Goal: Register for event/course

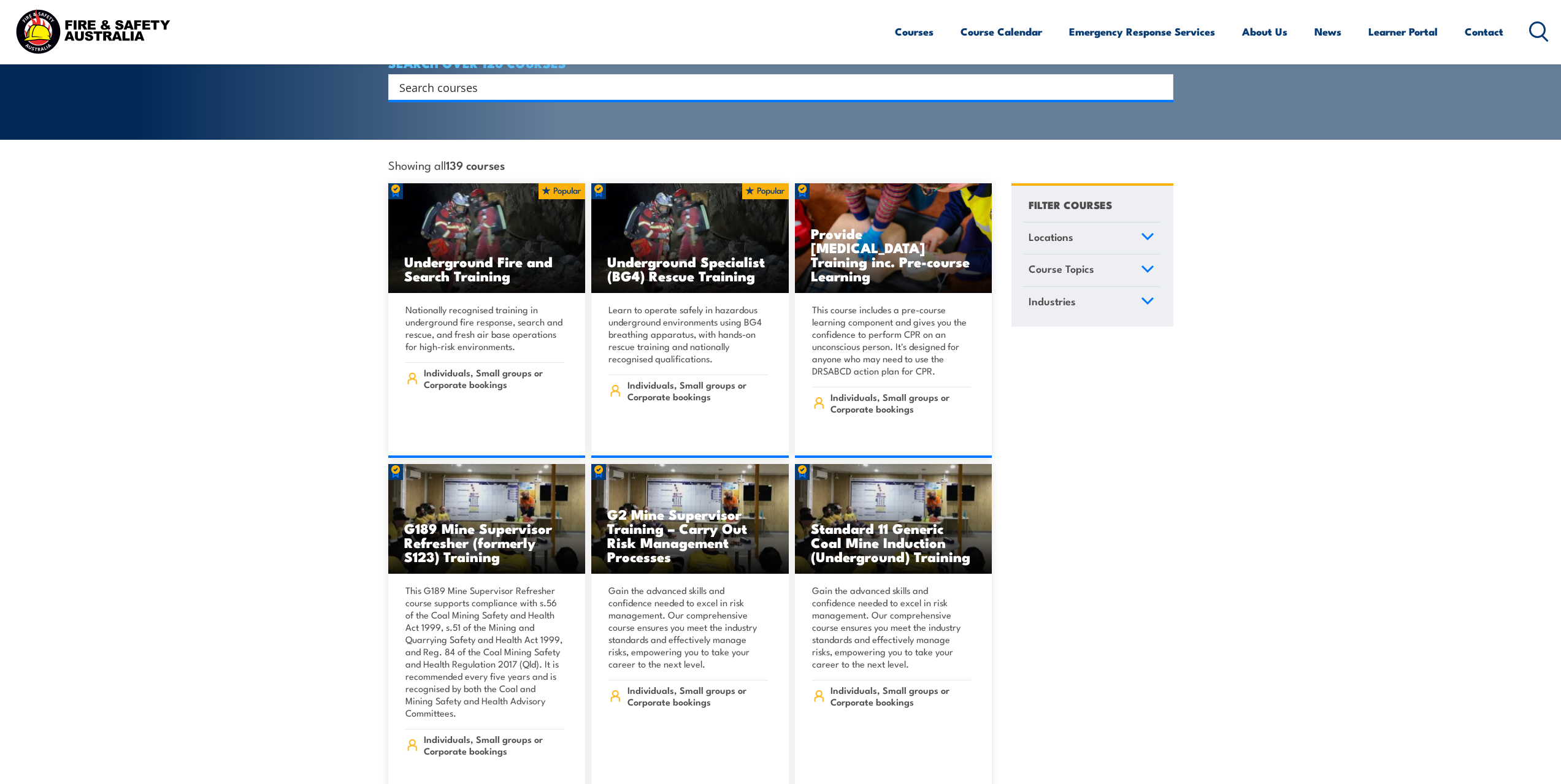
scroll to position [122, 0]
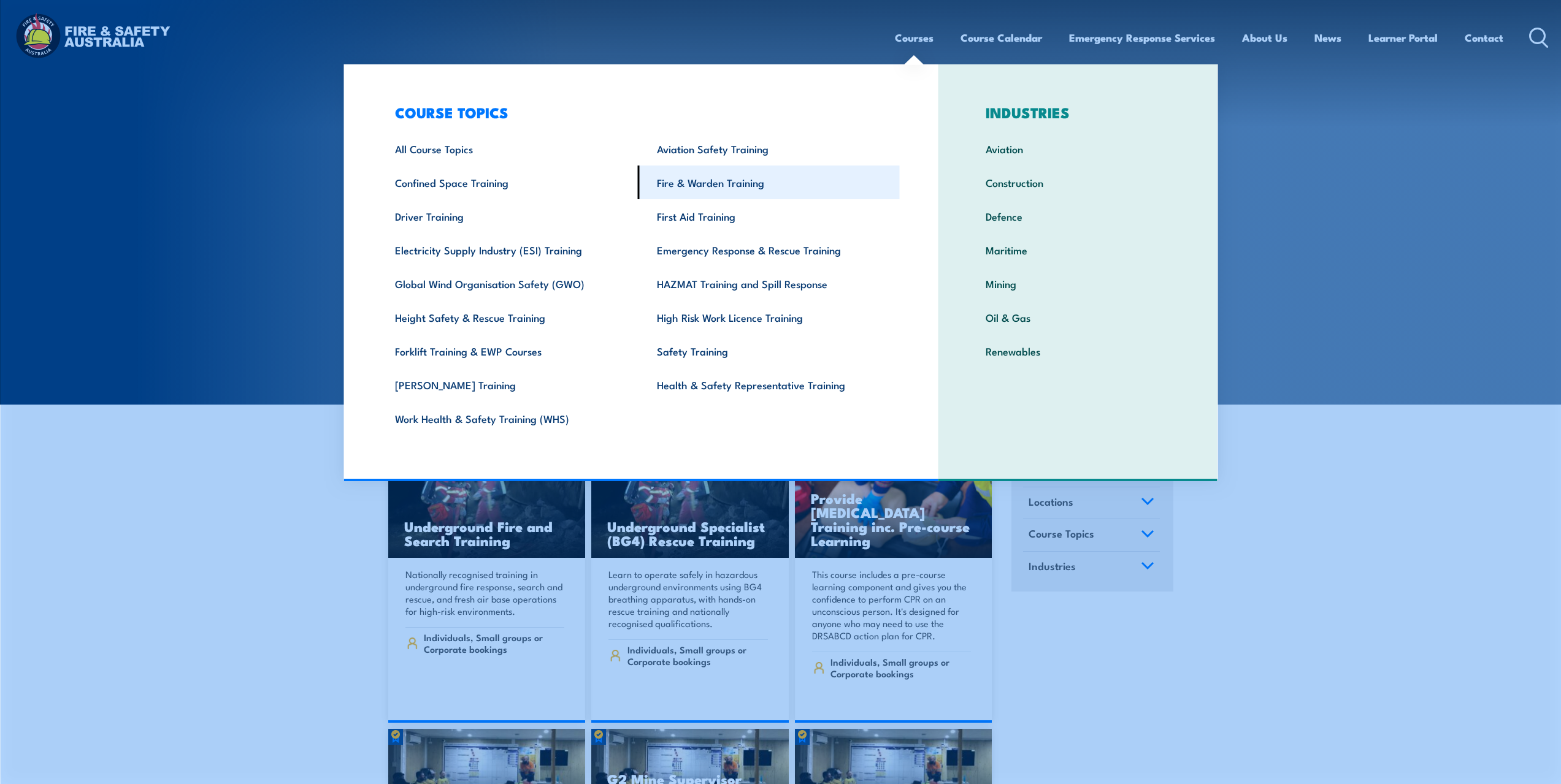
click at [737, 181] on link "Fire & Warden Training" at bounding box center [769, 183] width 262 height 34
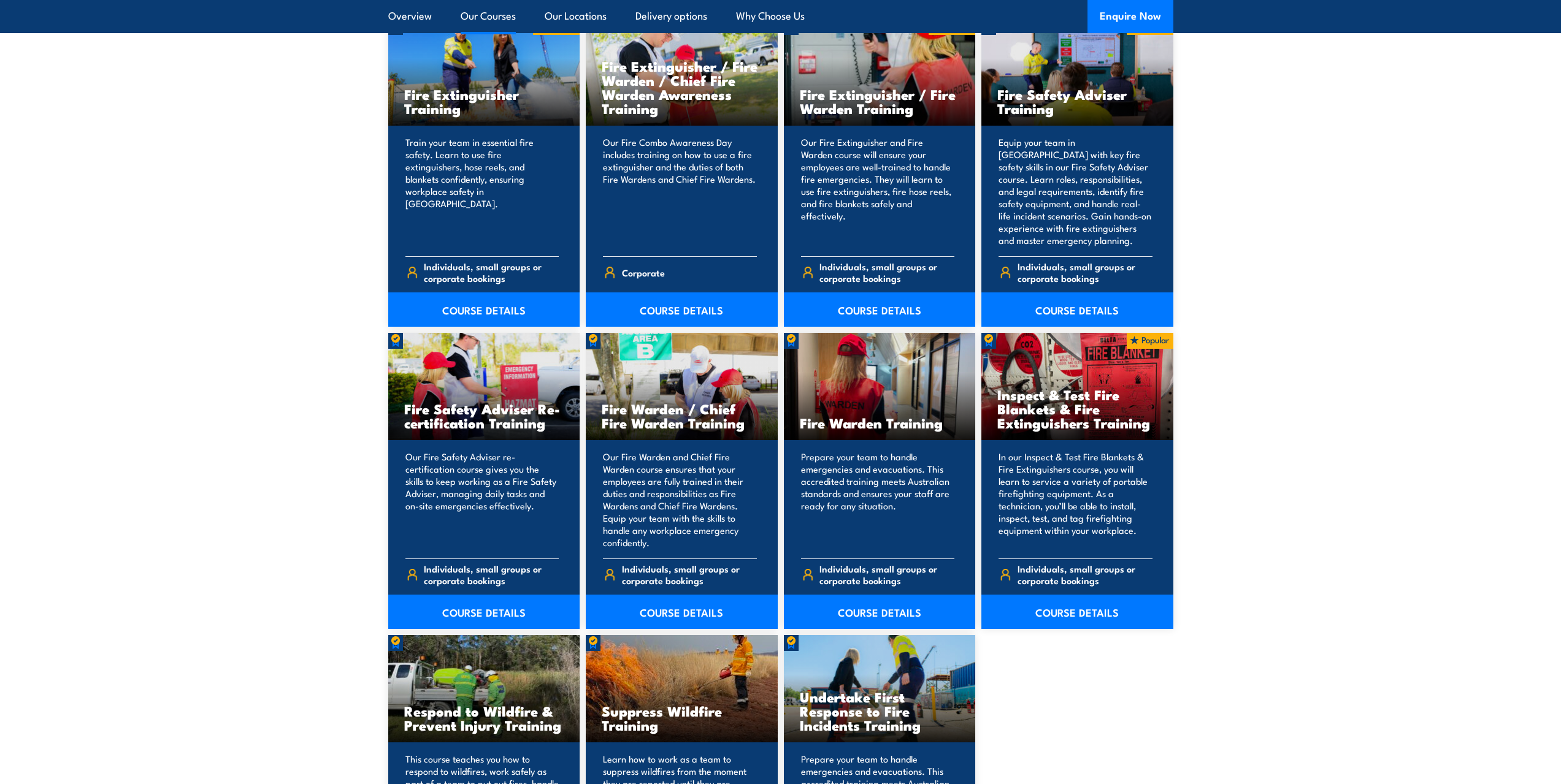
scroll to position [1349, 0]
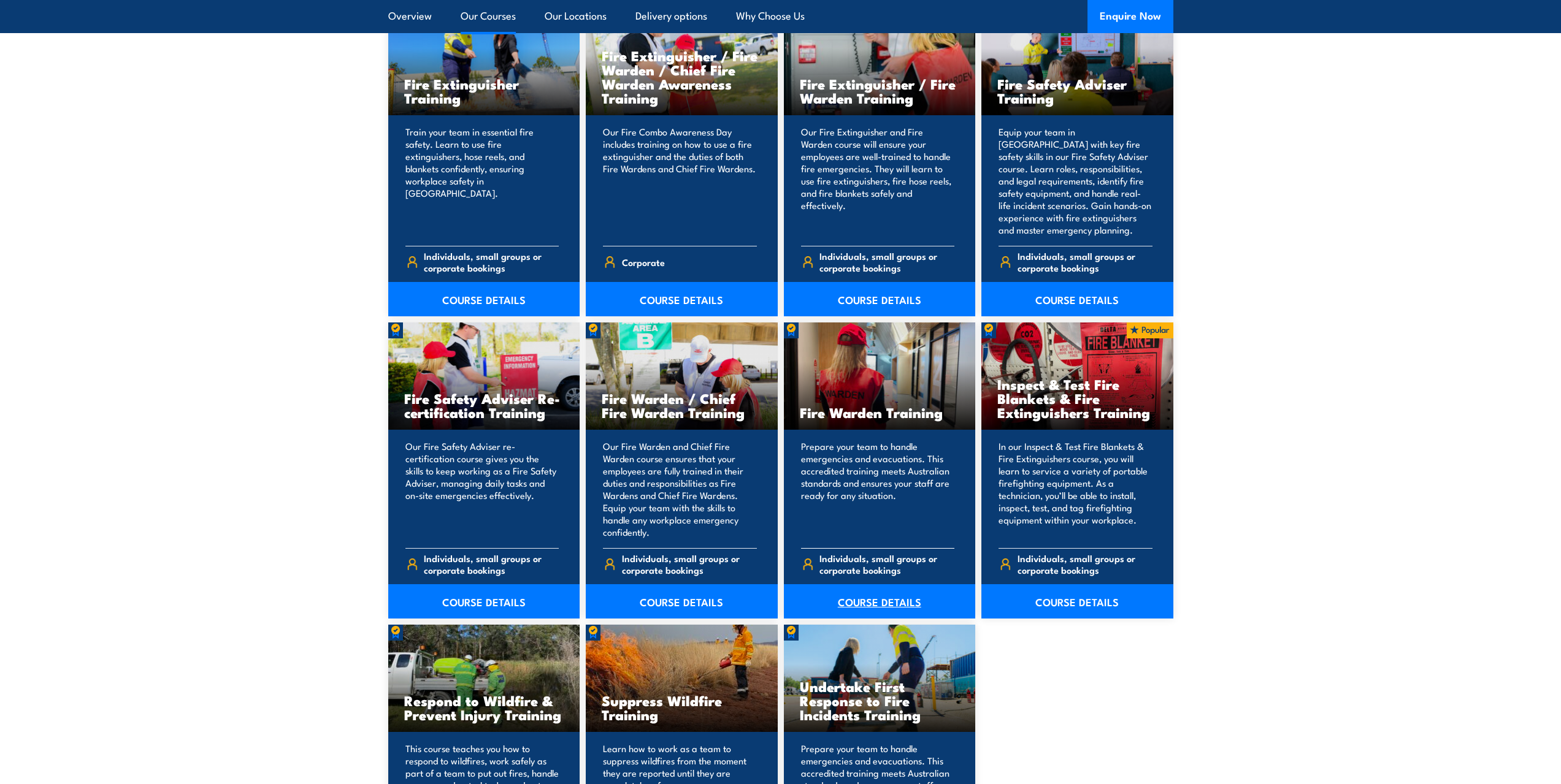
click at [875, 601] on link "COURSE DETAILS" at bounding box center [879, 601] width 192 height 34
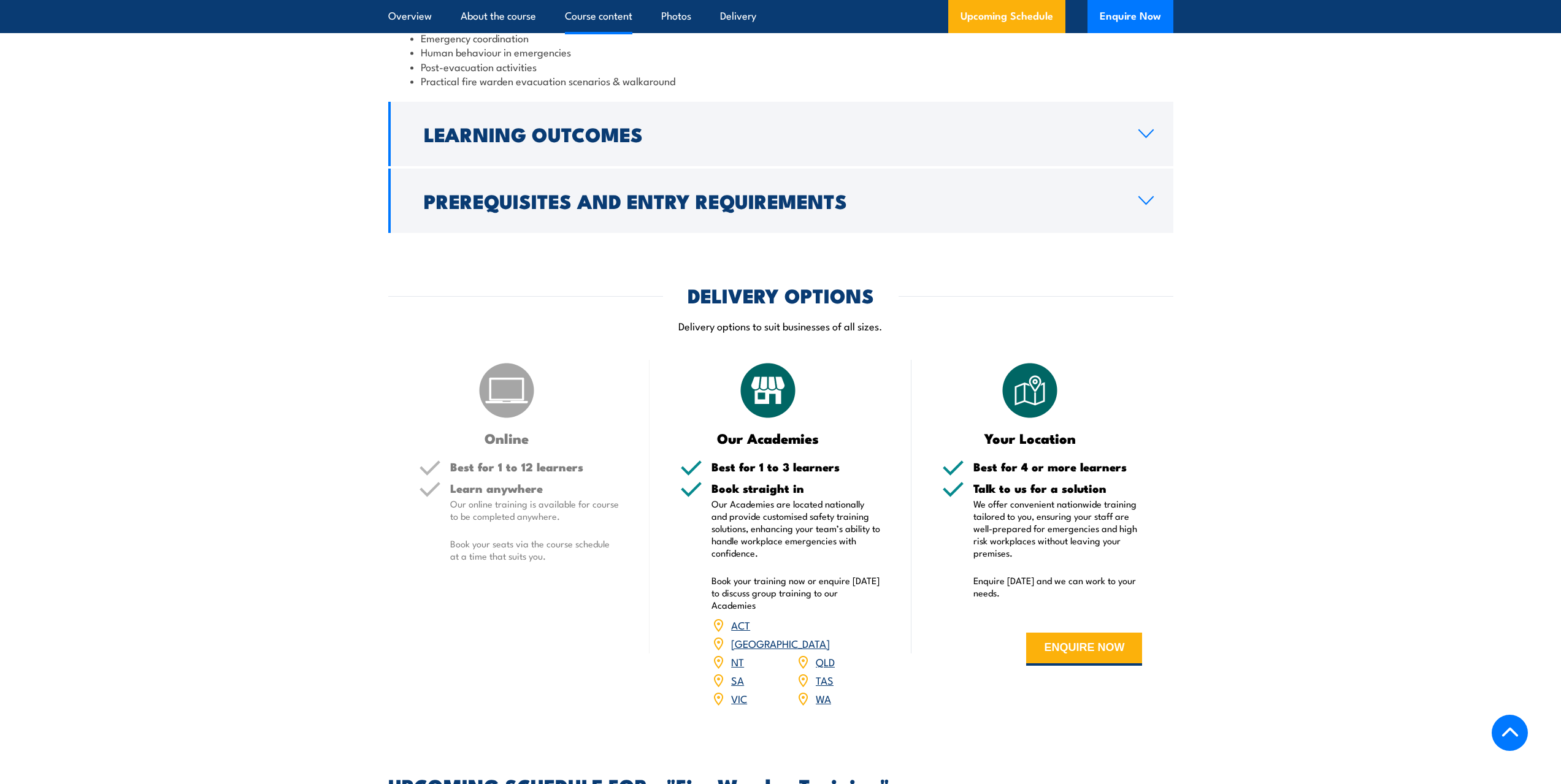
scroll to position [1533, 0]
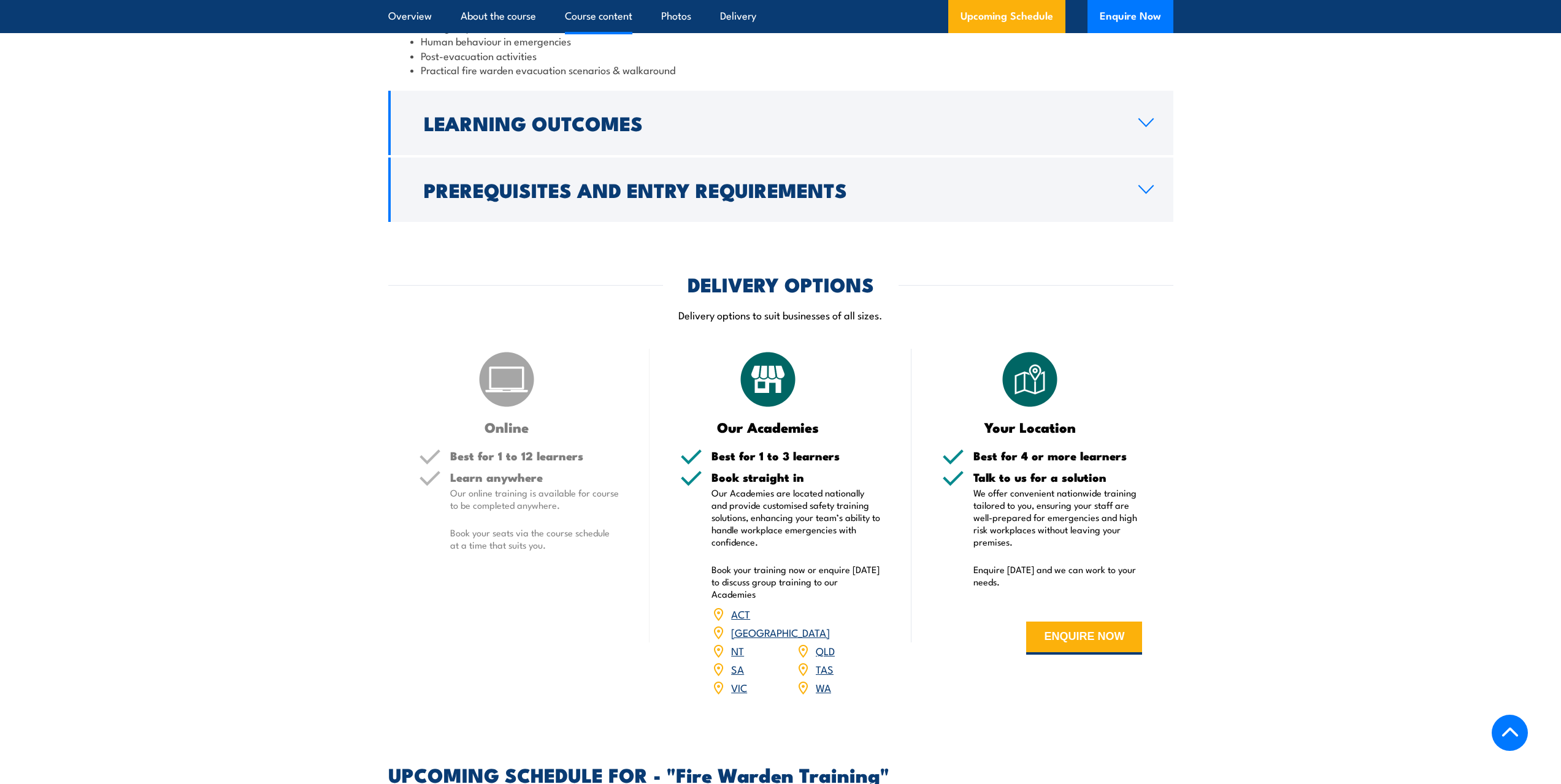
click at [739, 680] on link "VIC" at bounding box center [739, 687] width 16 height 14
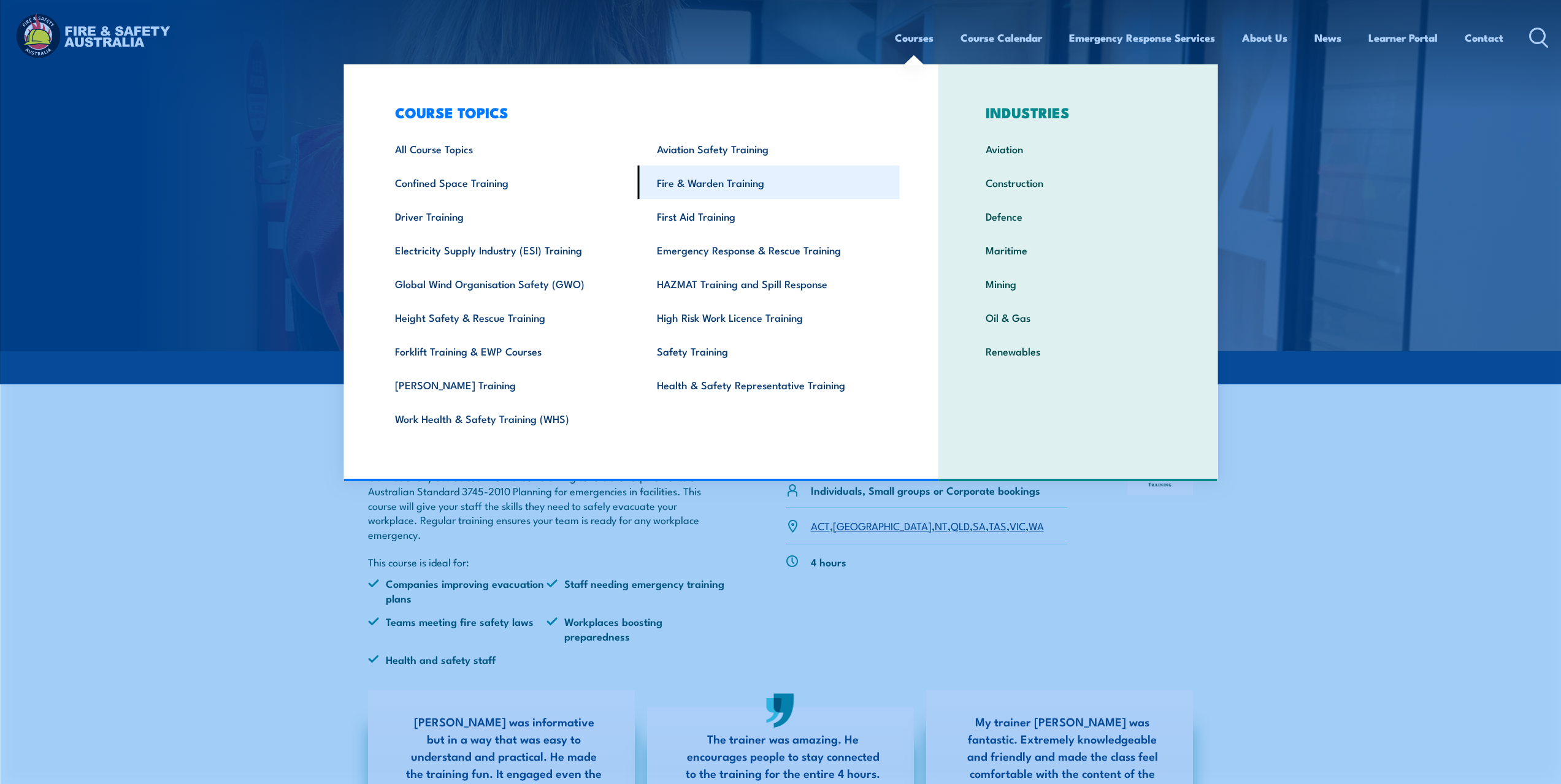
click at [719, 183] on link "Fire & Warden Training" at bounding box center [769, 183] width 262 height 34
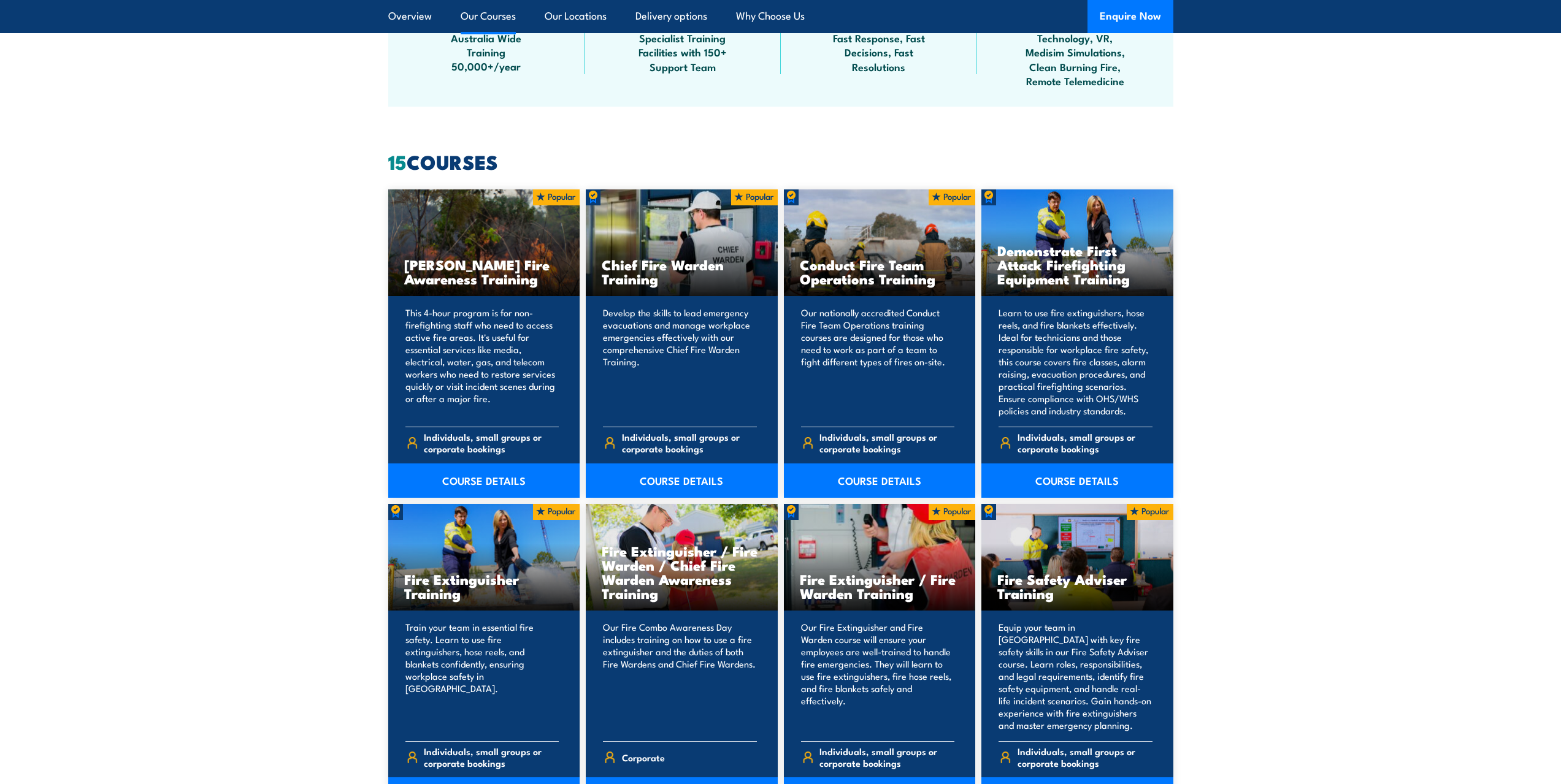
scroll to position [859, 0]
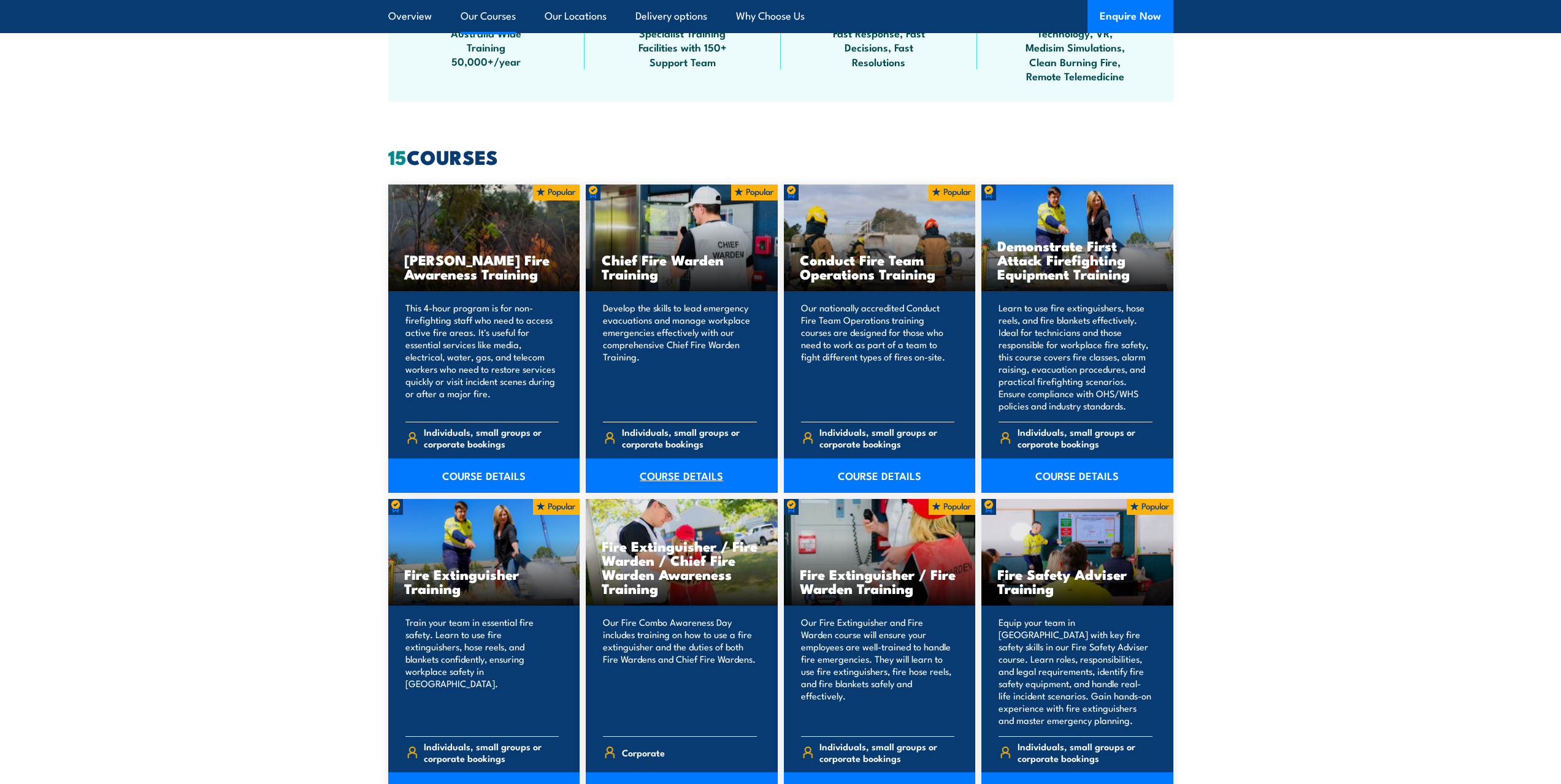
click at [667, 473] on link "COURSE DETAILS" at bounding box center [682, 476] width 192 height 34
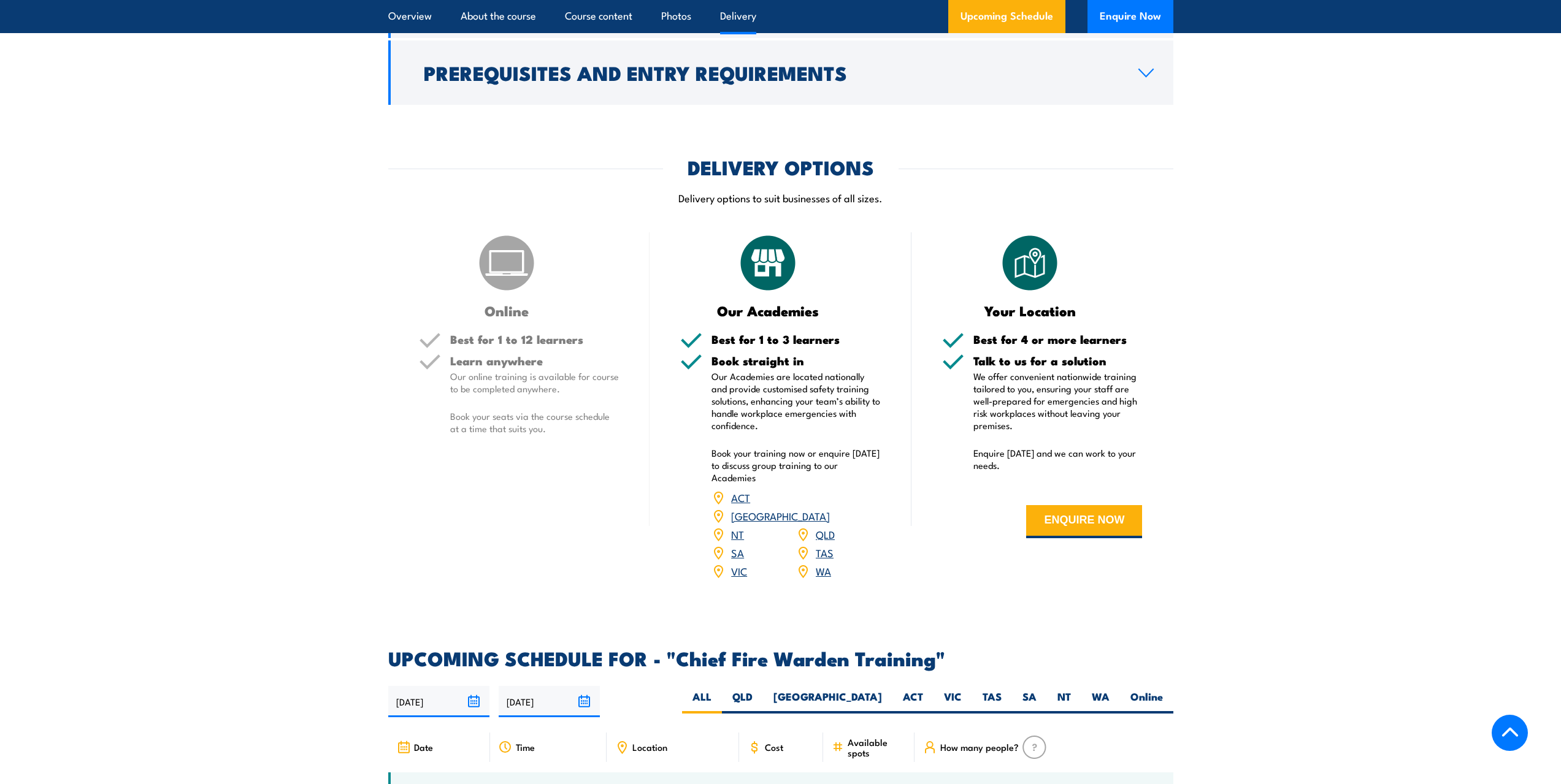
scroll to position [1594, 0]
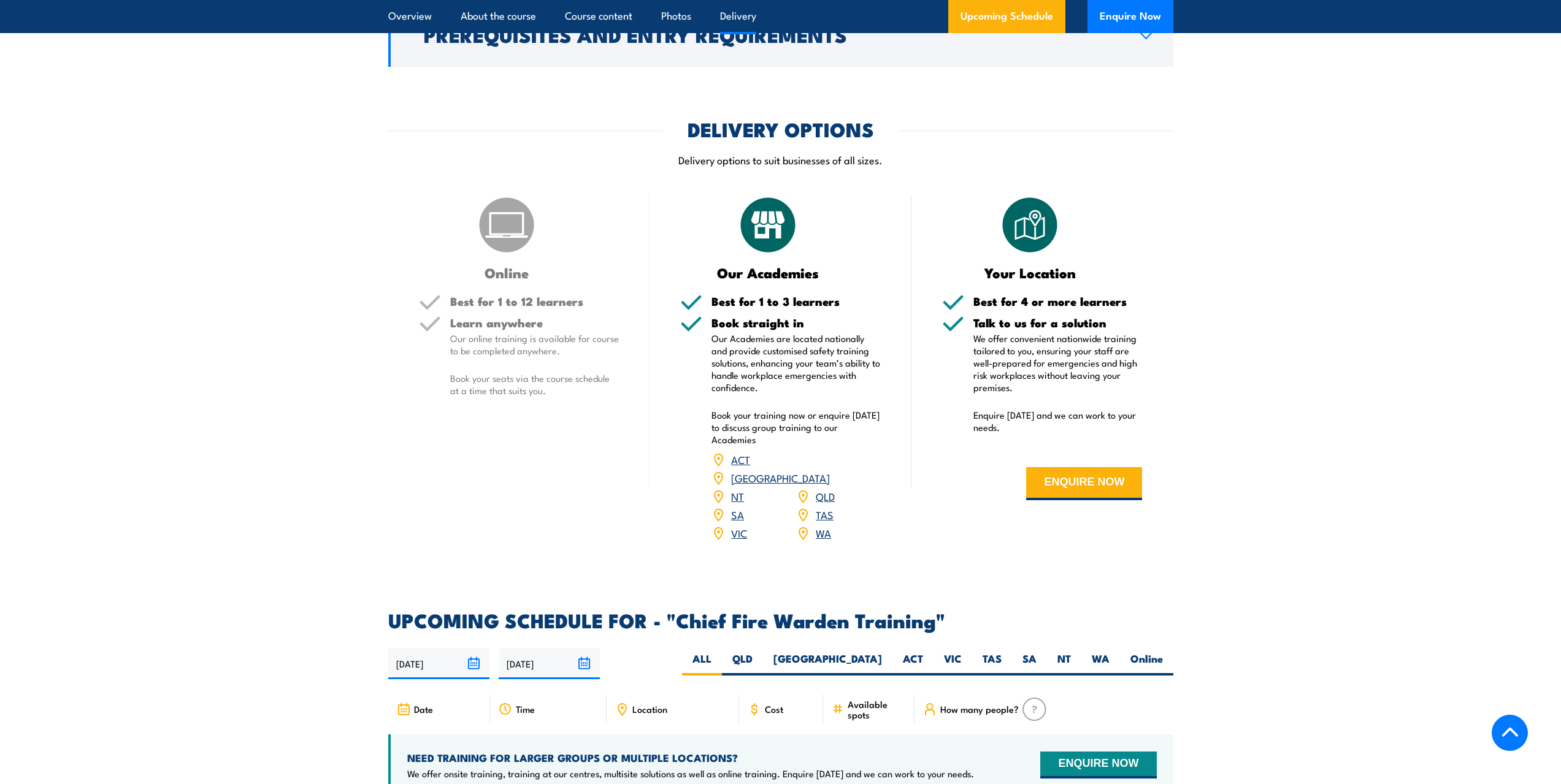
click at [737, 526] on link "VIC" at bounding box center [739, 533] width 16 height 14
